Goal: Task Accomplishment & Management: Manage account settings

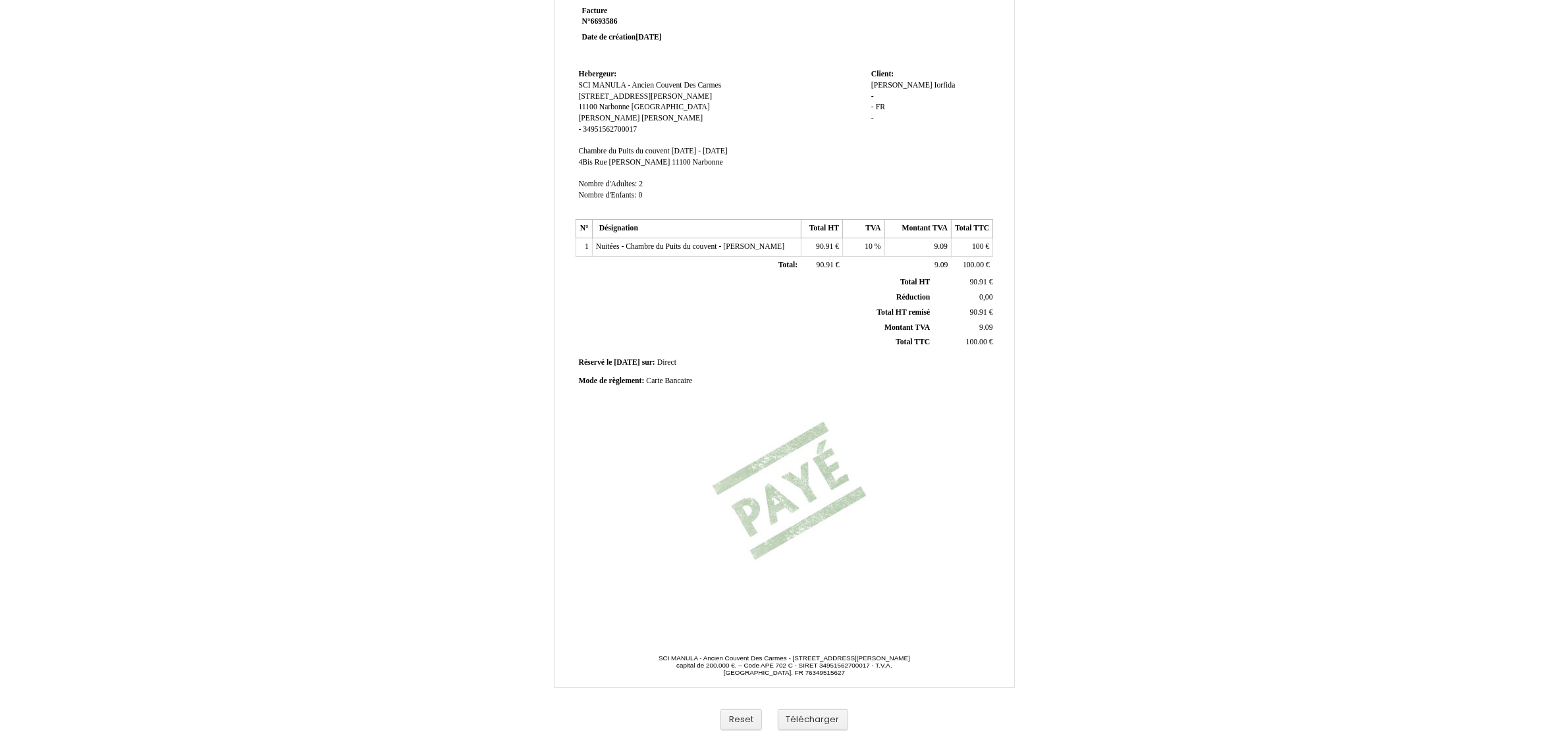
scroll to position [57, 0]
click at [835, 710] on button "Télécharger" at bounding box center [813, 719] width 71 height 22
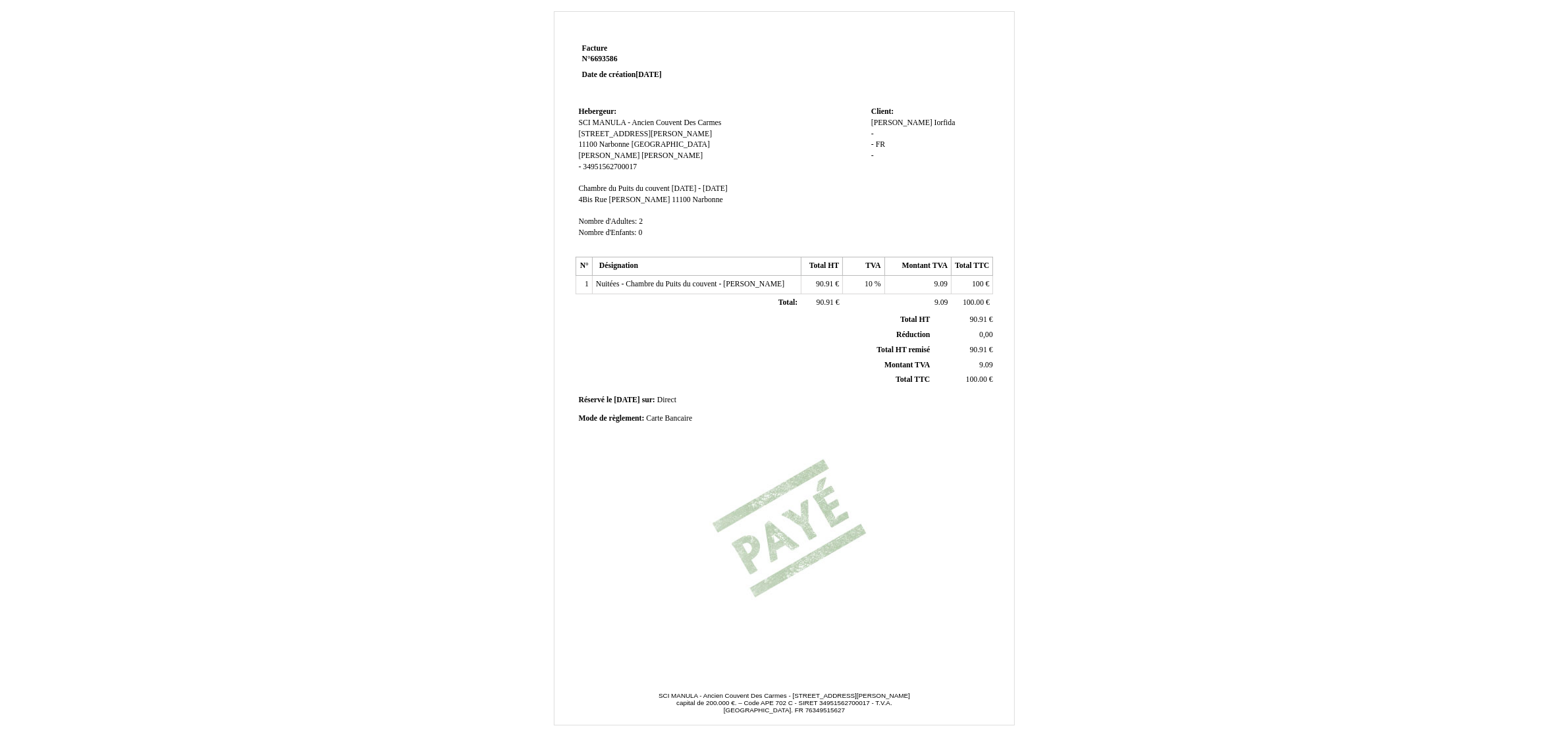
scroll to position [0, 0]
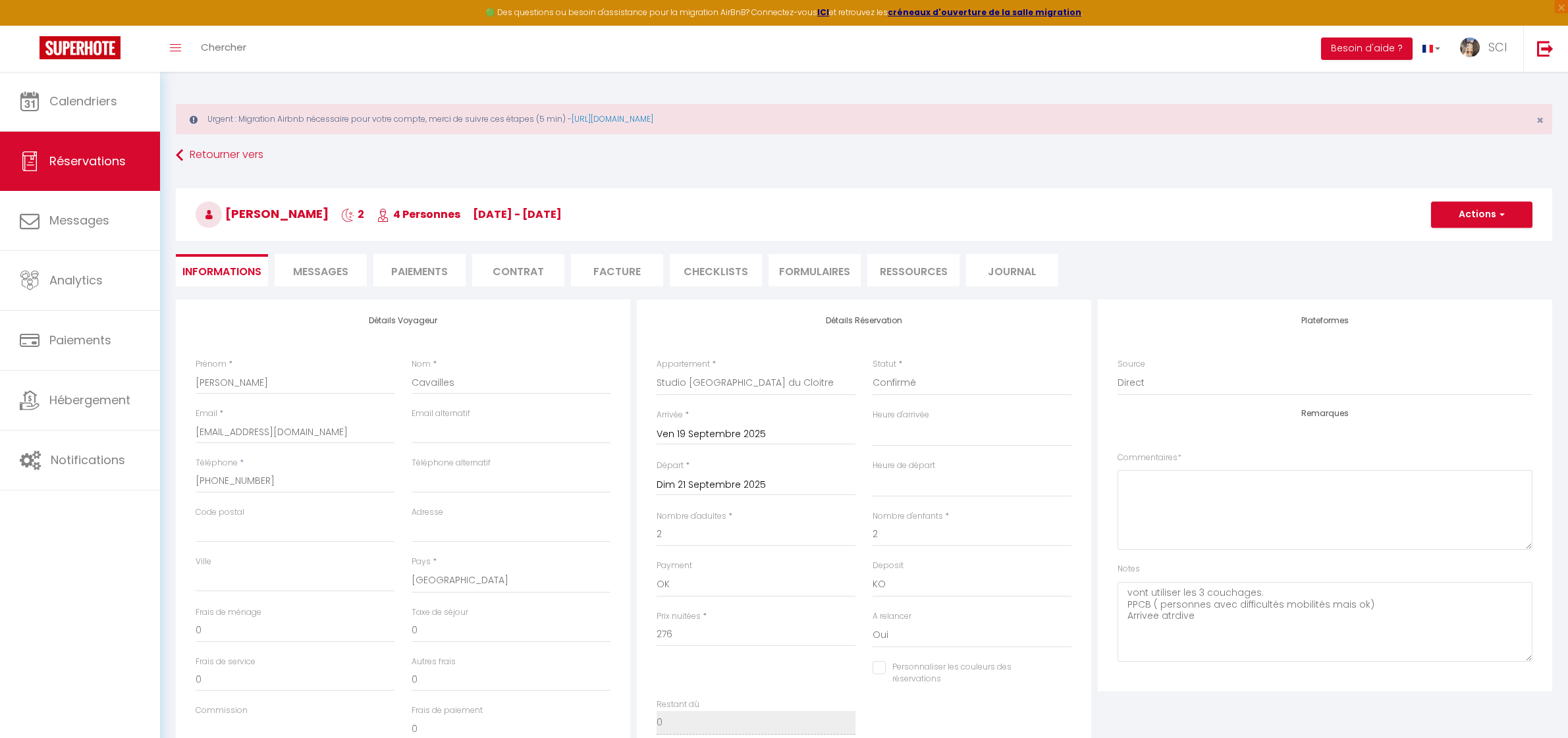
select select "73254"
select select
select select "14"
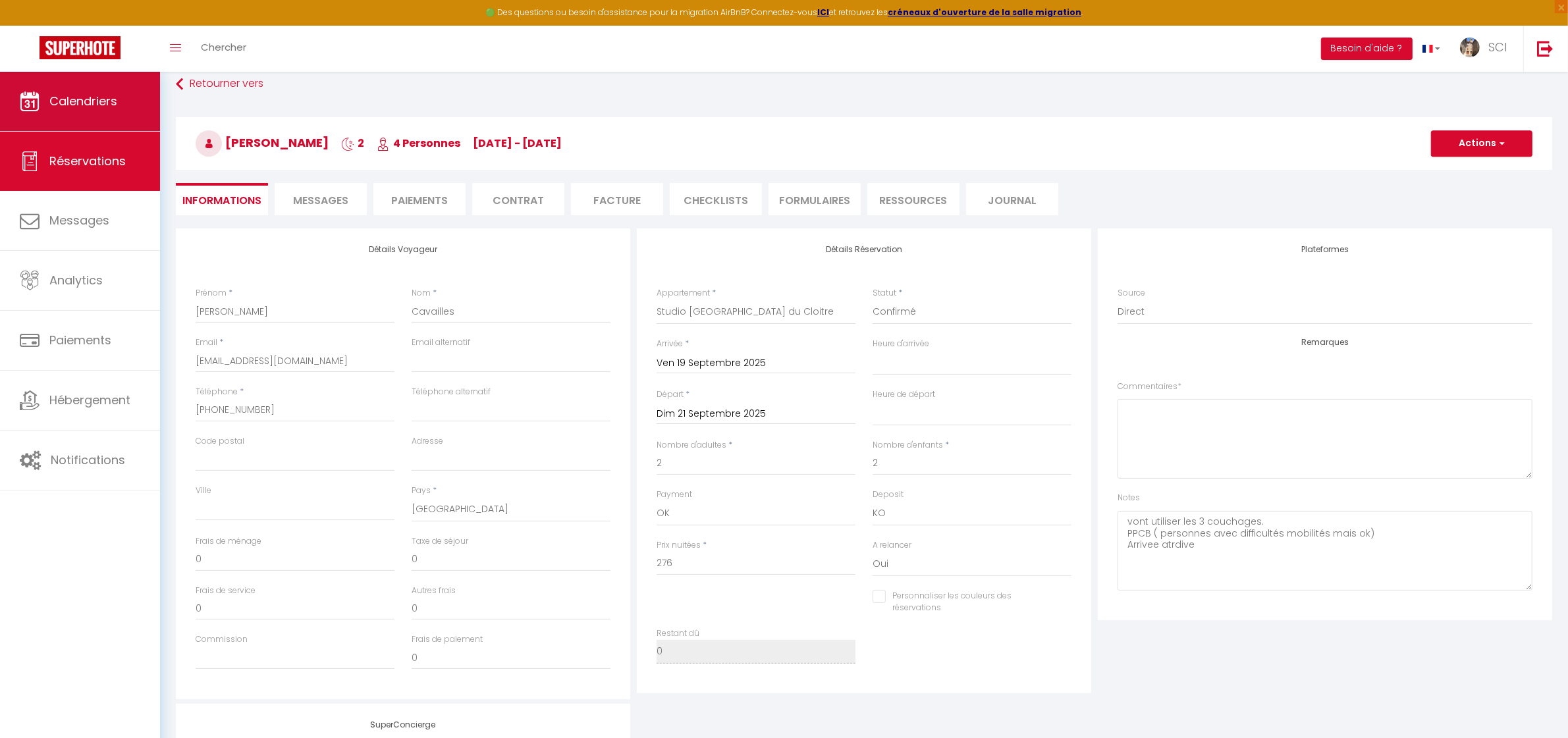
select select
checkbox input "false"
click at [112, 101] on span "Calendriers" at bounding box center [83, 101] width 68 height 17
